Goal: Task Accomplishment & Management: Manage account settings

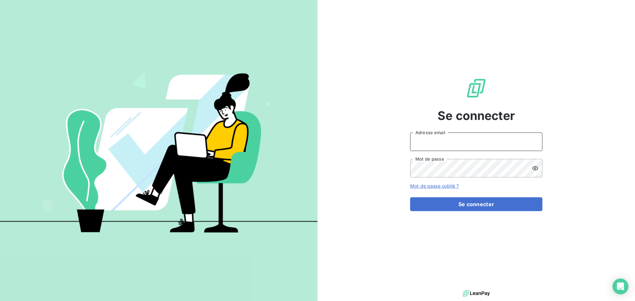
type input "[EMAIL_ADDRESS][DOMAIN_NAME]"
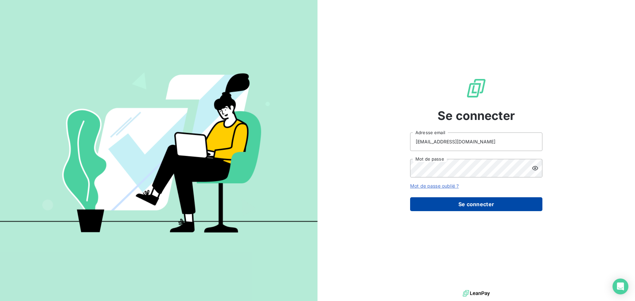
click at [483, 206] on button "Se connecter" at bounding box center [476, 205] width 132 height 14
